Goal: Navigation & Orientation: Find specific page/section

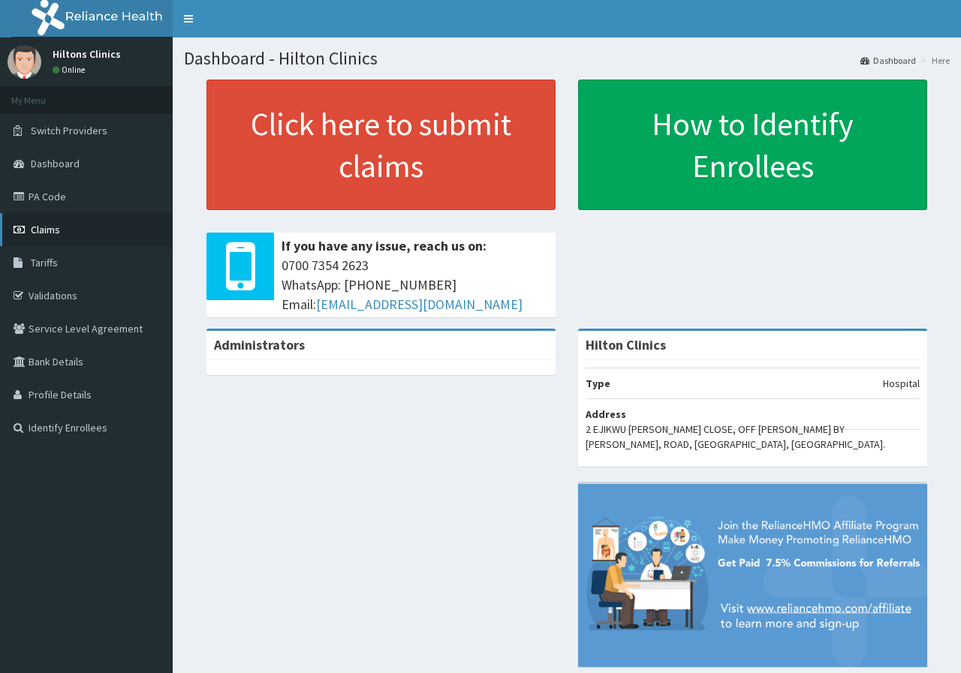
click at [64, 230] on link "Claims" at bounding box center [86, 229] width 173 height 33
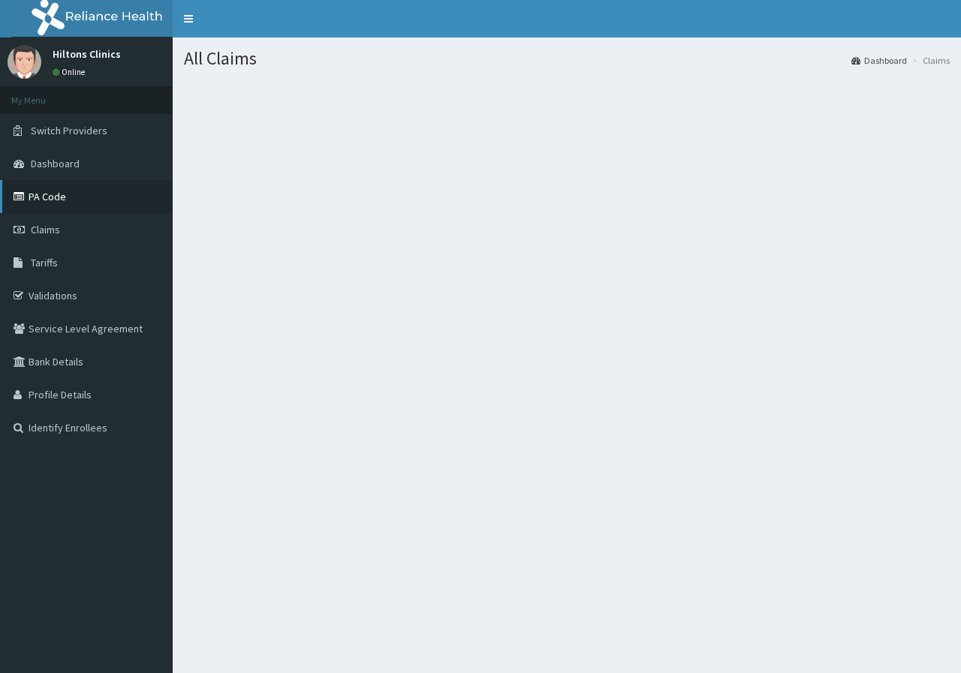
click at [45, 195] on link "PA Code" at bounding box center [86, 196] width 173 height 33
click at [49, 230] on span "Claims" at bounding box center [45, 230] width 29 height 14
click at [39, 230] on span "Claims" at bounding box center [45, 230] width 29 height 14
click at [38, 228] on span "Claims" at bounding box center [45, 230] width 29 height 14
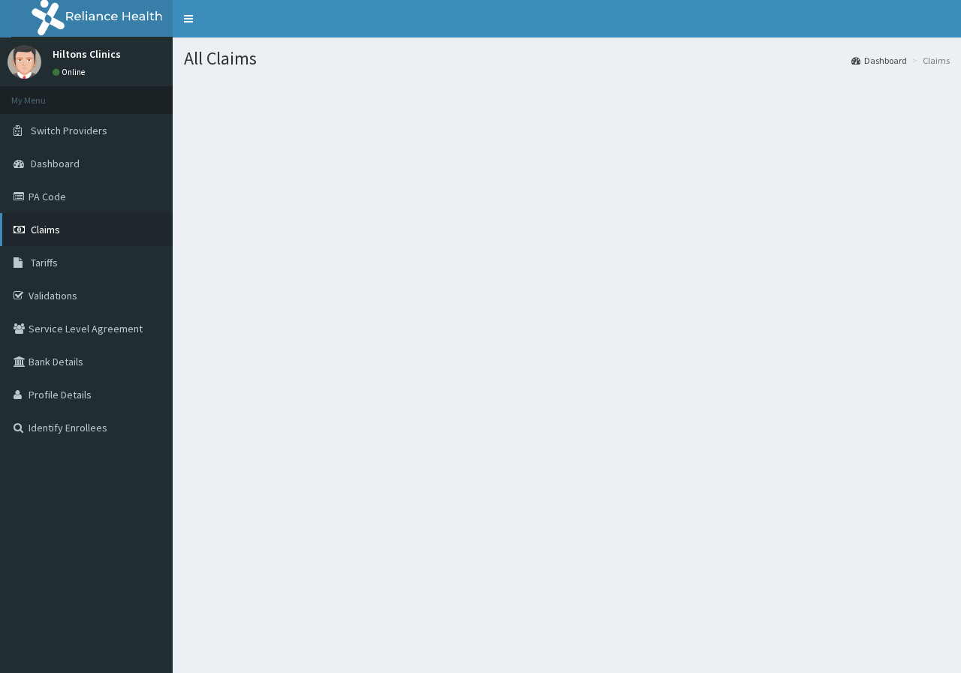
click at [40, 230] on span "Claims" at bounding box center [45, 230] width 29 height 14
click at [60, 292] on link "Validations" at bounding box center [86, 295] width 173 height 33
click at [37, 261] on span "Tariffs" at bounding box center [44, 263] width 27 height 14
click at [43, 261] on span "Tariffs" at bounding box center [44, 263] width 27 height 14
click at [43, 260] on span "Tariffs" at bounding box center [44, 263] width 27 height 14
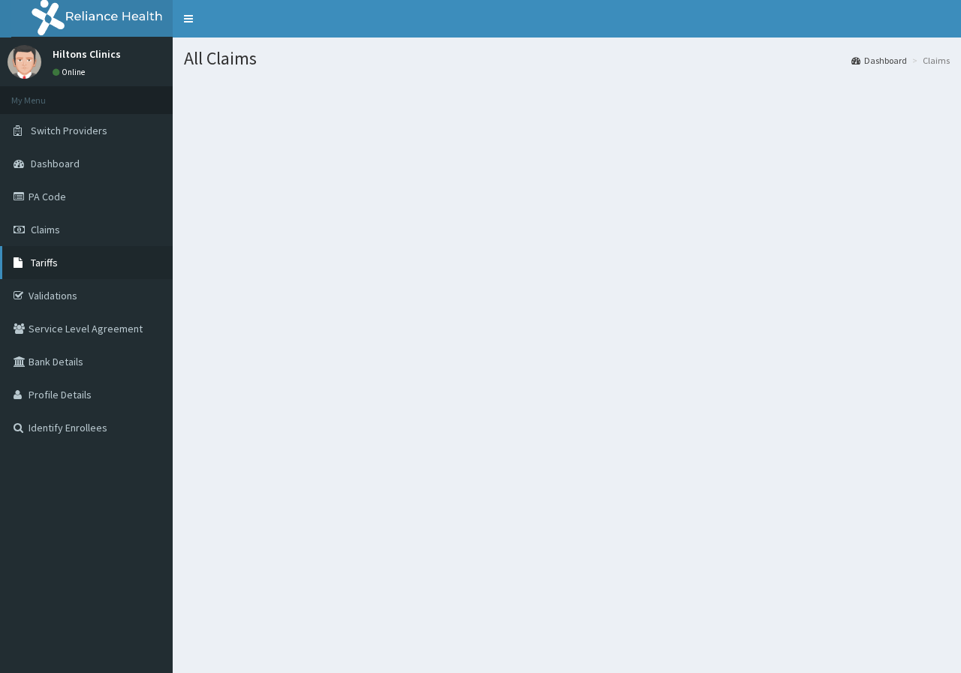
click at [45, 259] on span "Tariffs" at bounding box center [44, 263] width 27 height 14
click at [46, 260] on span "Tariffs" at bounding box center [44, 263] width 27 height 14
click at [48, 260] on span "Tariffs" at bounding box center [44, 263] width 27 height 14
click at [47, 224] on span "Claims" at bounding box center [45, 230] width 29 height 14
click at [48, 192] on link "PA Code" at bounding box center [86, 196] width 173 height 33
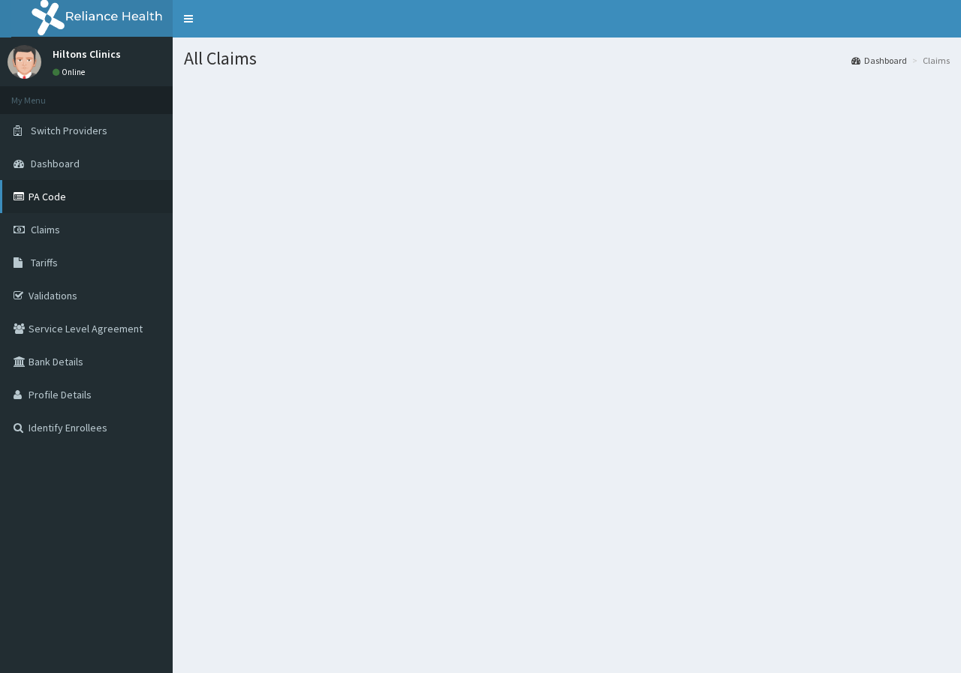
click at [48, 192] on link "PA Code" at bounding box center [86, 196] width 173 height 33
click at [32, 230] on span "Claims" at bounding box center [45, 230] width 29 height 14
click at [33, 226] on span "Claims" at bounding box center [45, 230] width 29 height 14
click at [34, 226] on span "Claims" at bounding box center [45, 230] width 29 height 14
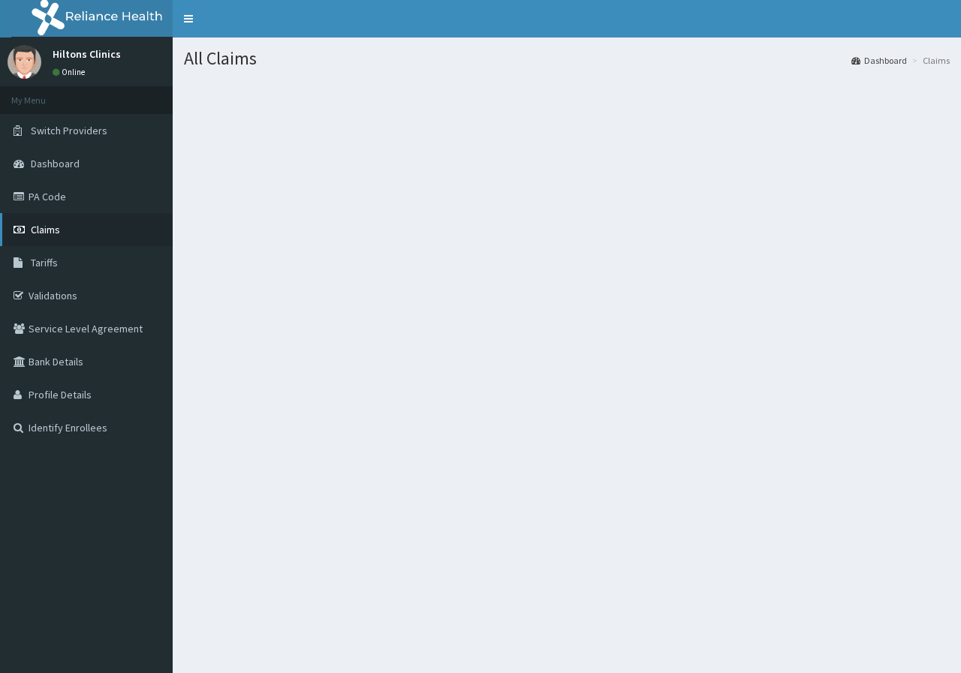
click at [34, 226] on span "Claims" at bounding box center [45, 230] width 29 height 14
click at [34, 230] on span "Claims" at bounding box center [45, 230] width 29 height 14
